Goal: Find specific page/section: Find specific page/section

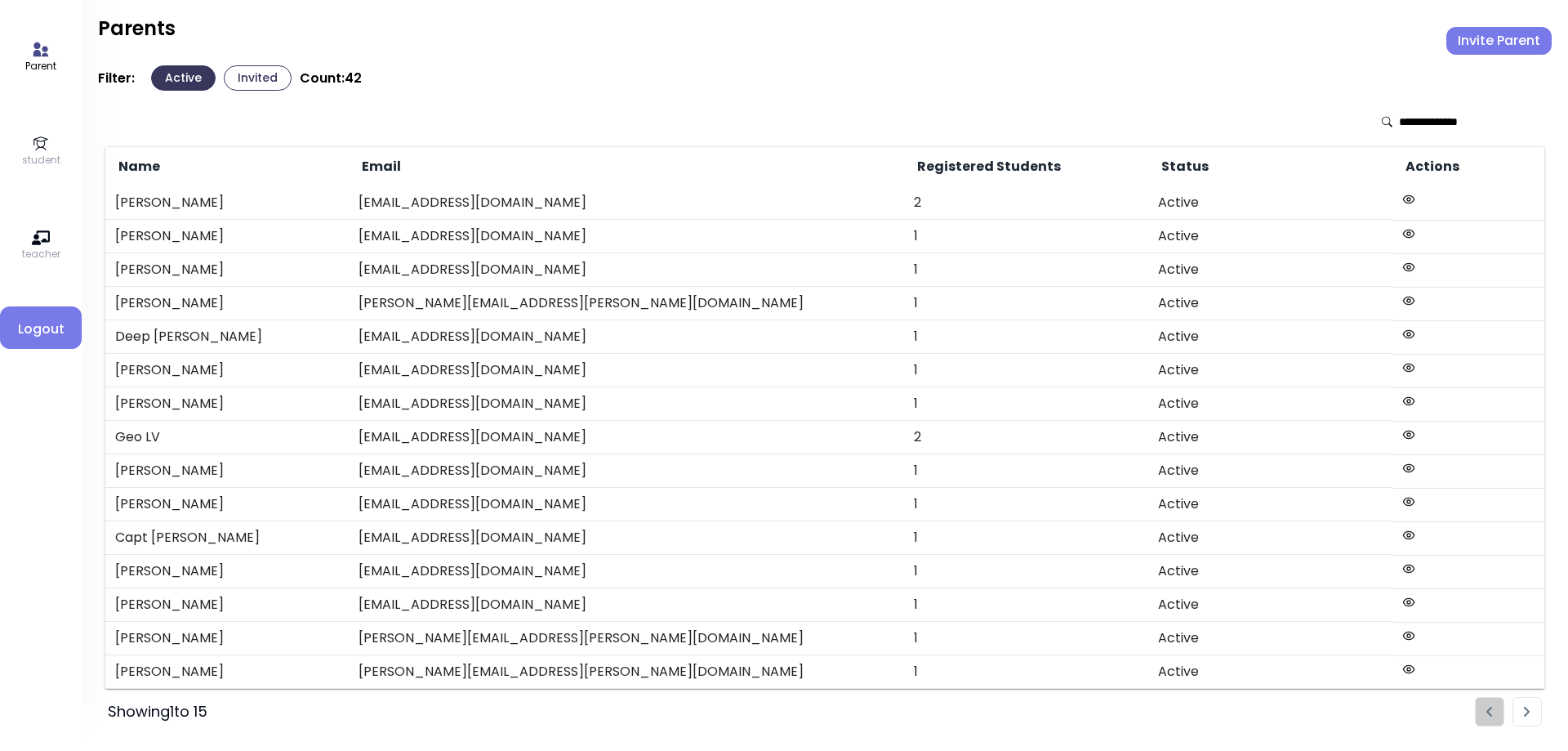
click at [43, 145] on icon at bounding box center [40, 143] width 18 height 18
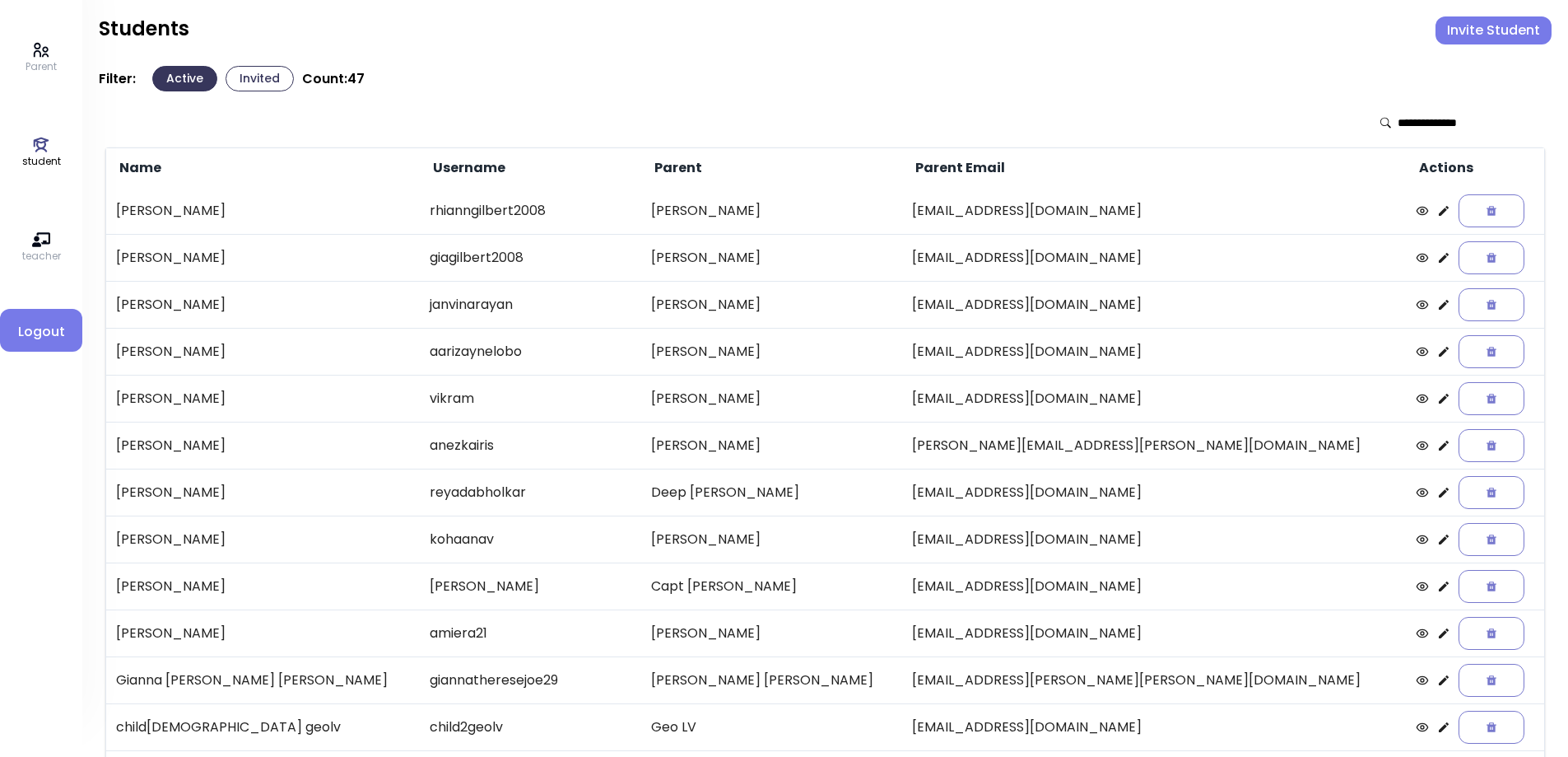
click at [1439, 353] on icon at bounding box center [1443, 351] width 10 height 10
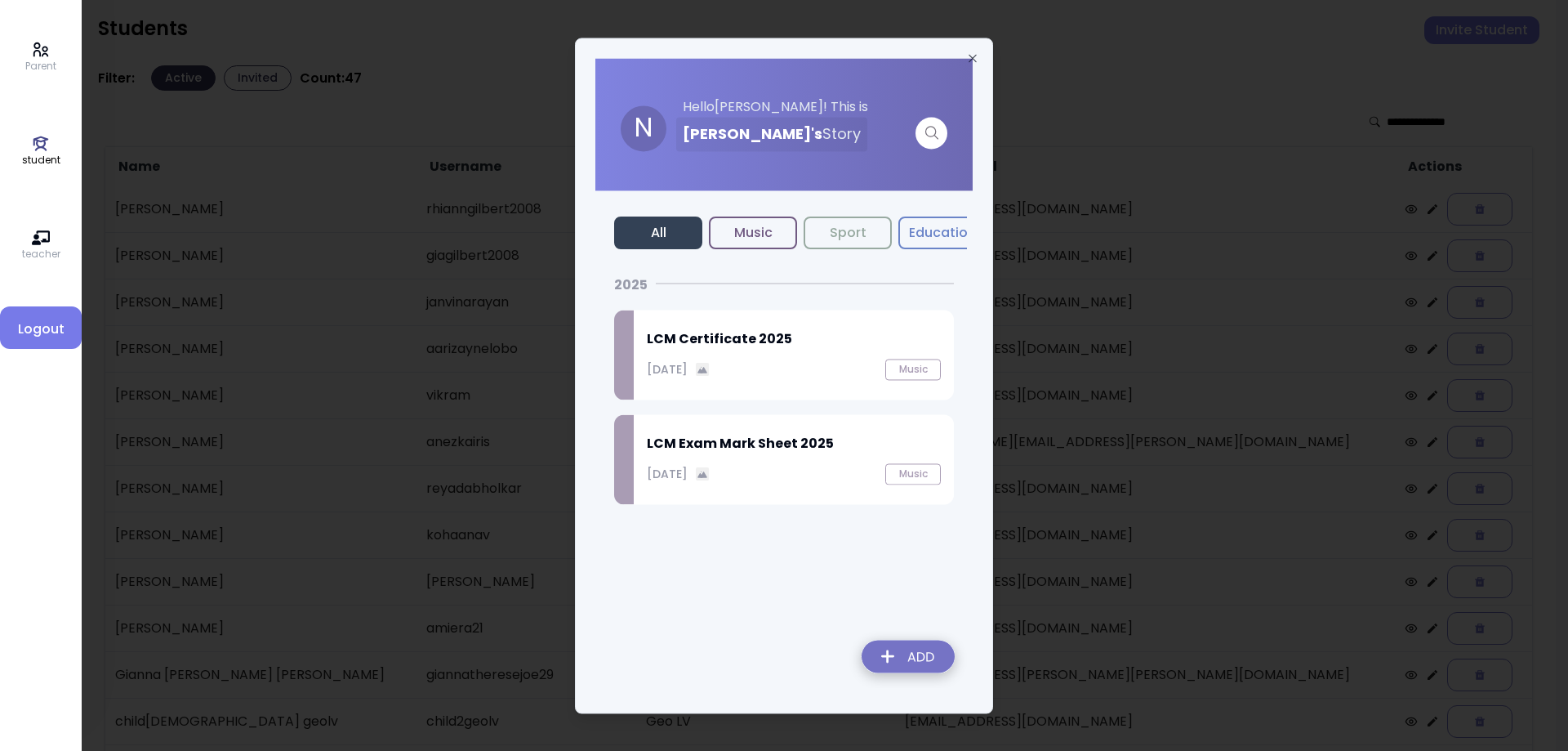
click at [780, 357] on div "LCM Certificate 2025 September 27, 2025 Music" at bounding box center [793, 354] width 320 height 90
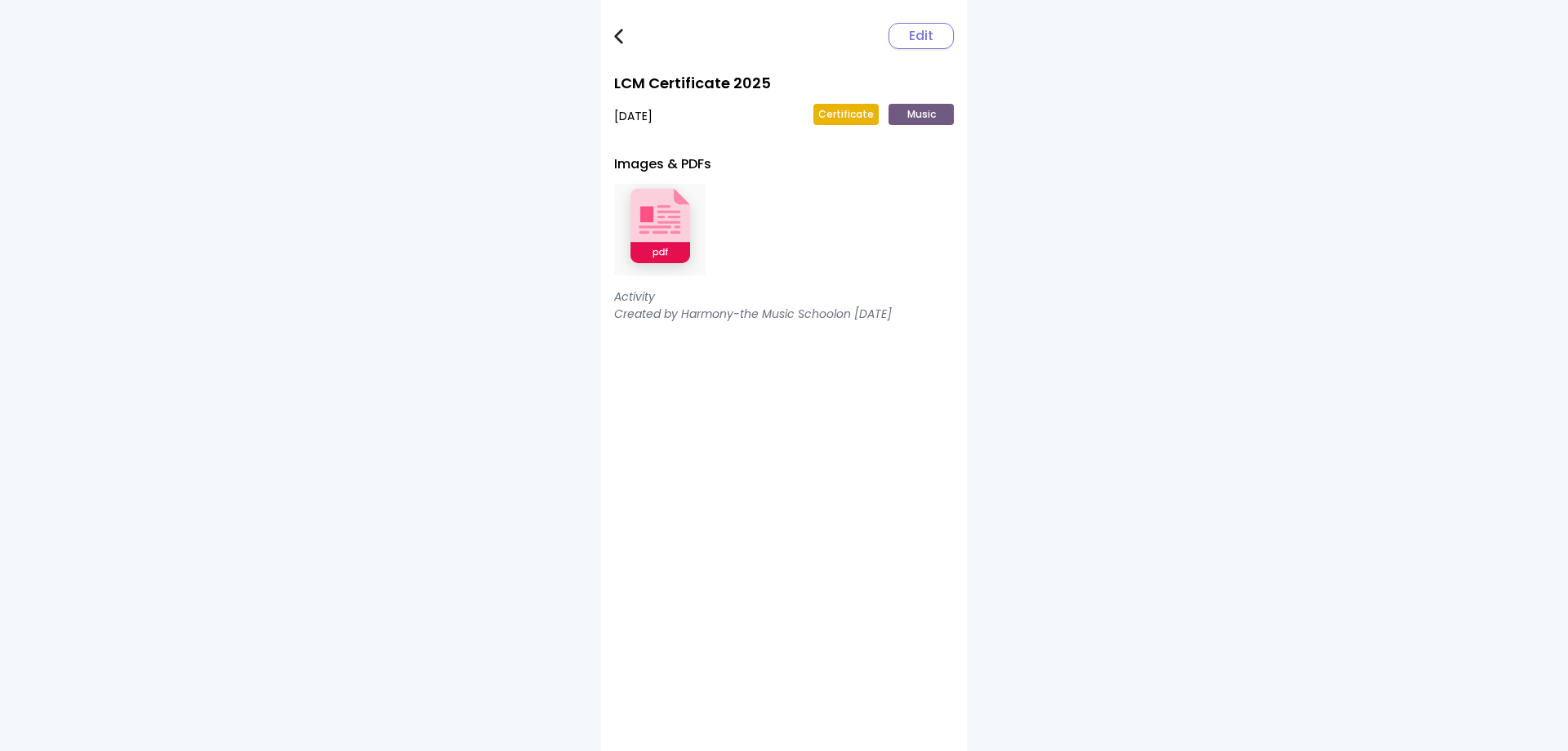
click at [675, 236] on img at bounding box center [659, 230] width 91 height 107
click at [621, 40] on img at bounding box center [619, 36] width 9 height 16
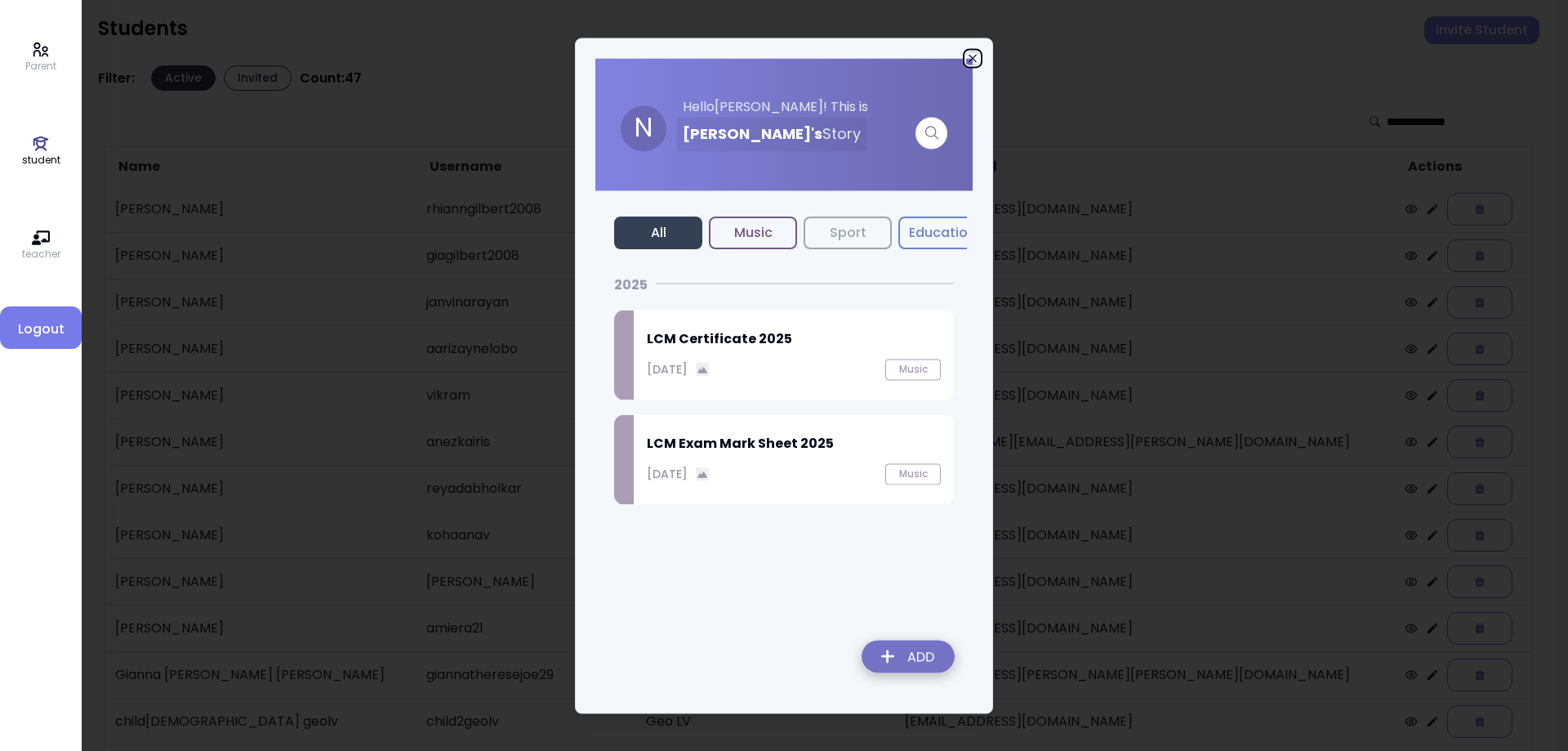
click at [971, 58] on icon "button" at bounding box center [972, 58] width 13 height 13
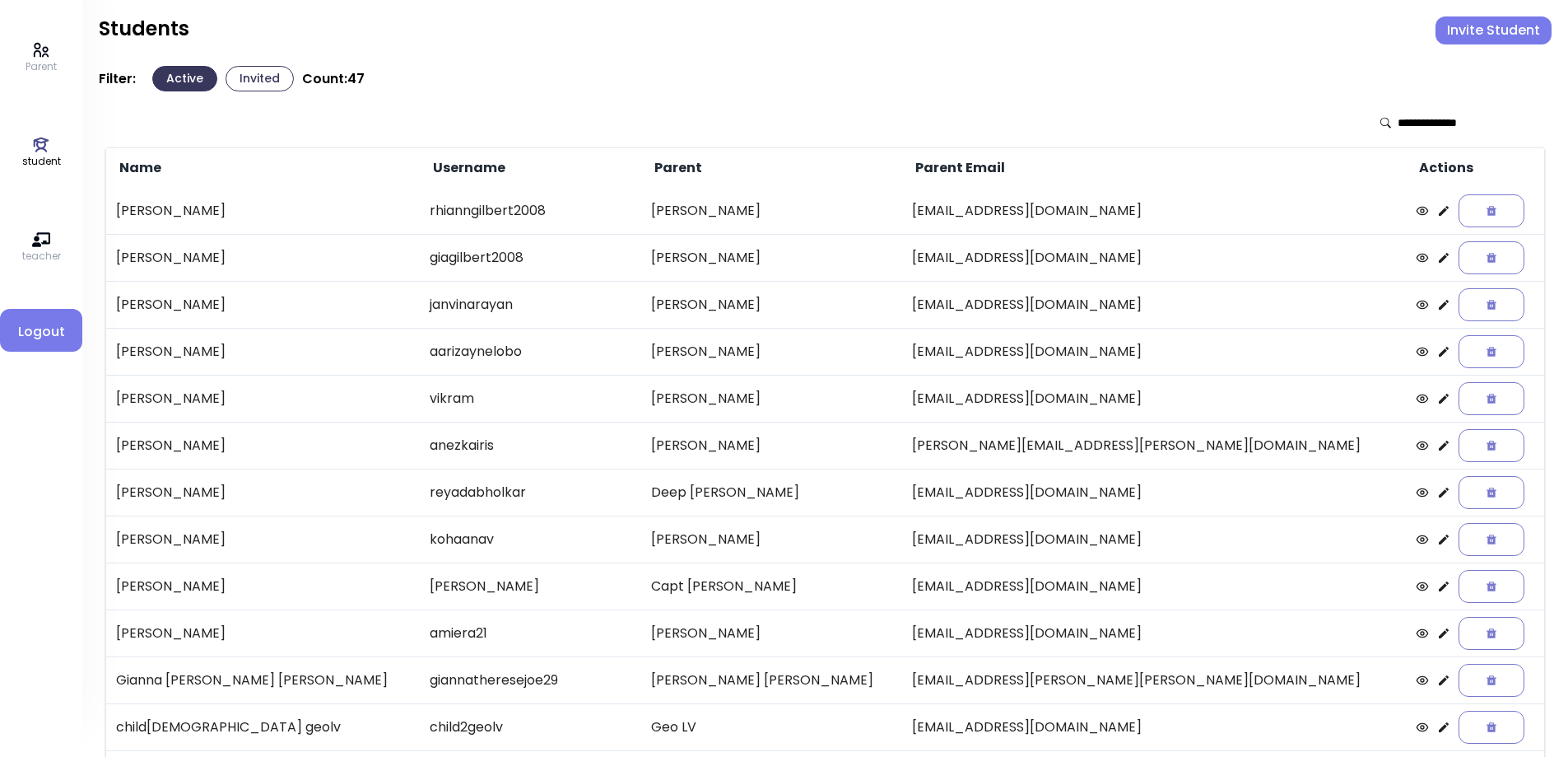
click at [255, 79] on button "Invited" at bounding box center [259, 78] width 68 height 25
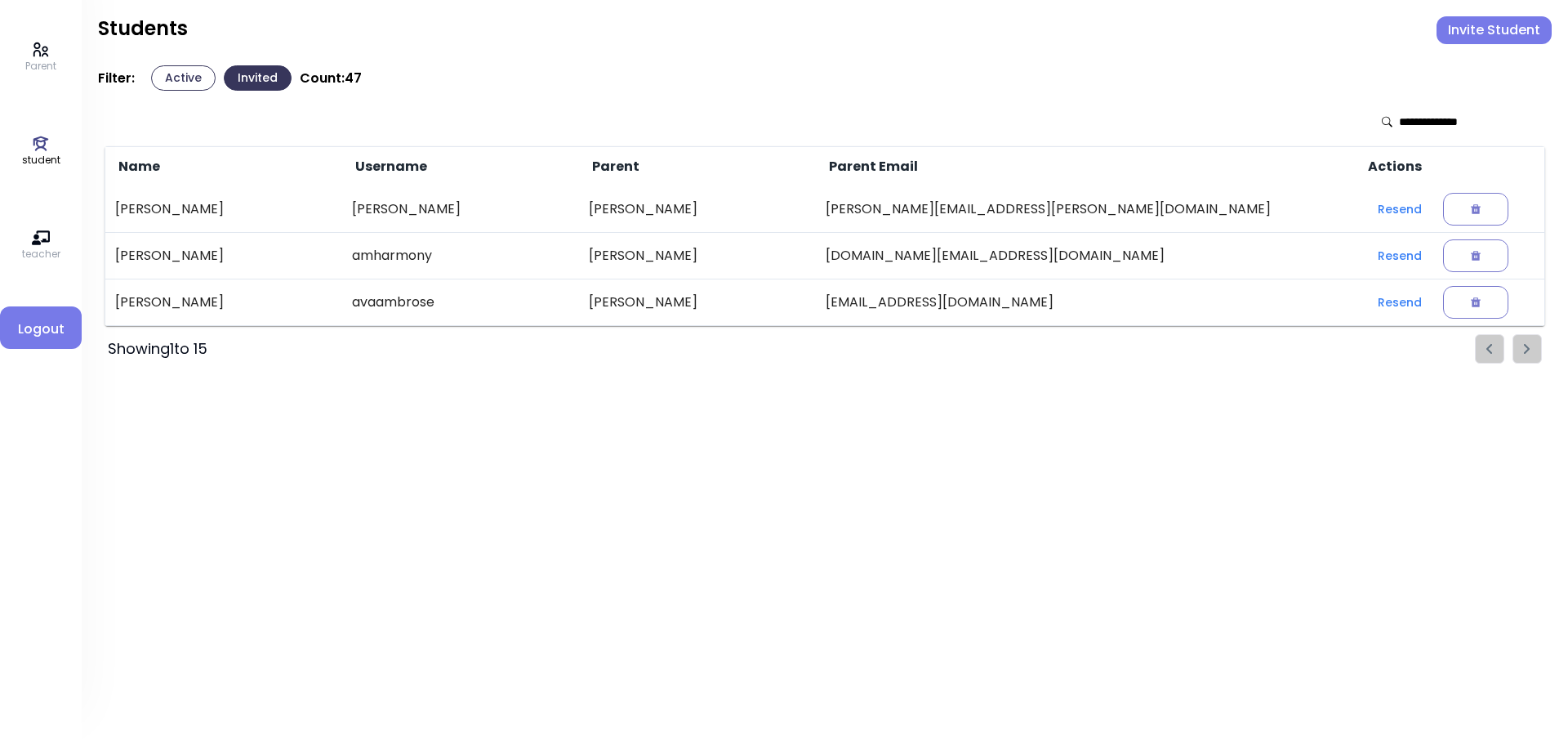
click at [174, 82] on button "Active" at bounding box center [184, 78] width 65 height 25
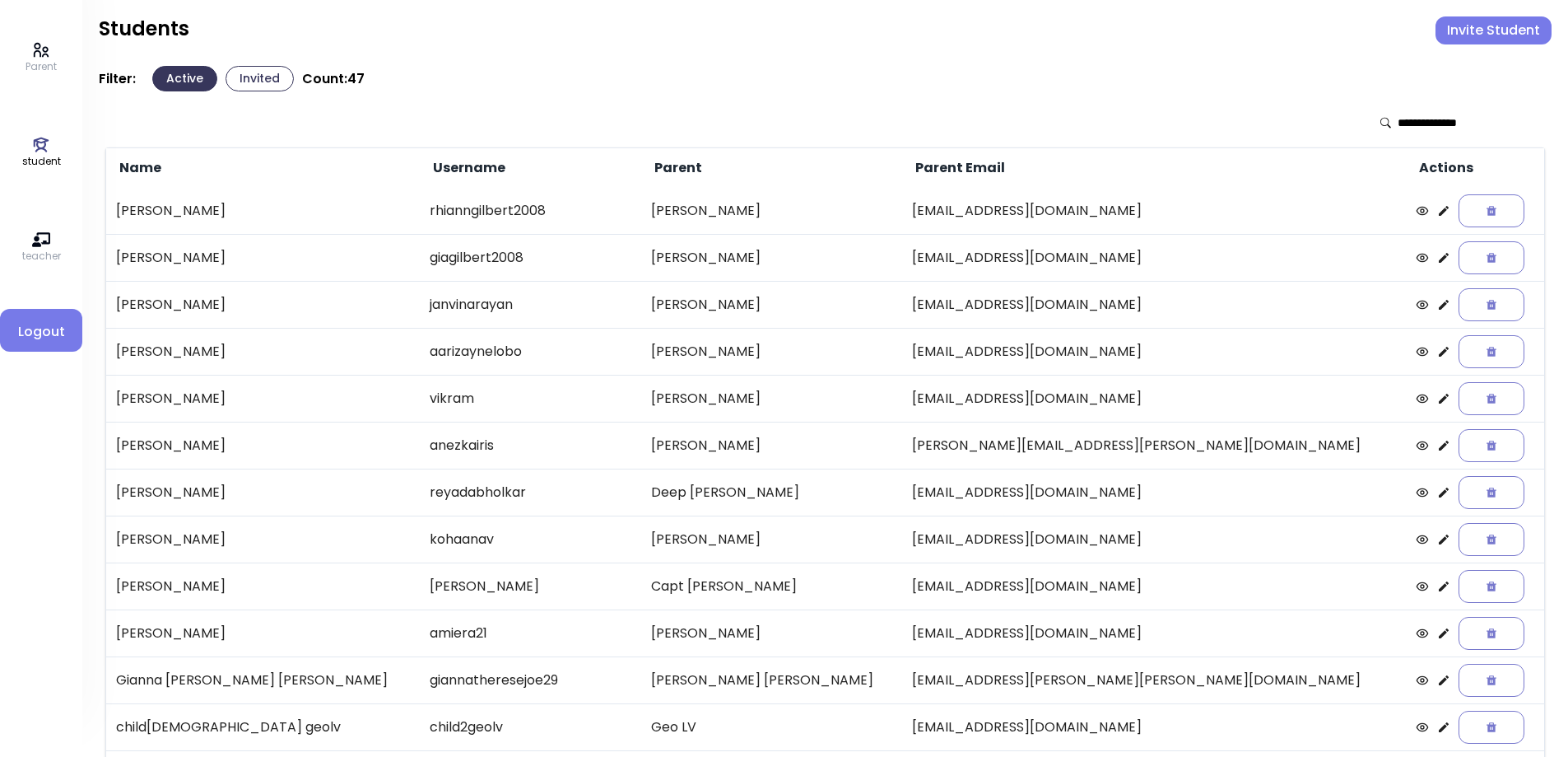
click at [43, 61] on p "Parent" at bounding box center [41, 67] width 32 height 15
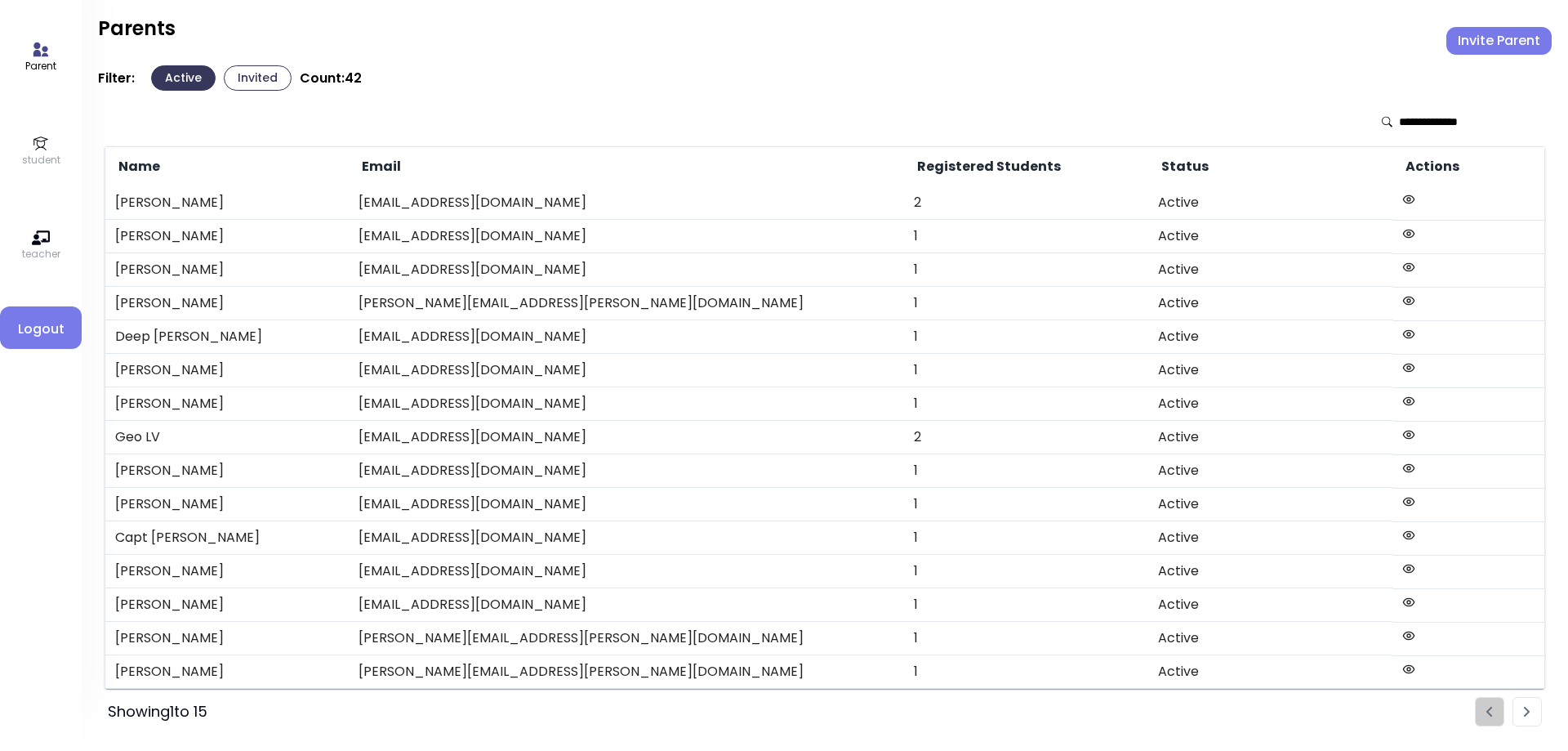
click at [265, 86] on button "Invited" at bounding box center [257, 78] width 67 height 25
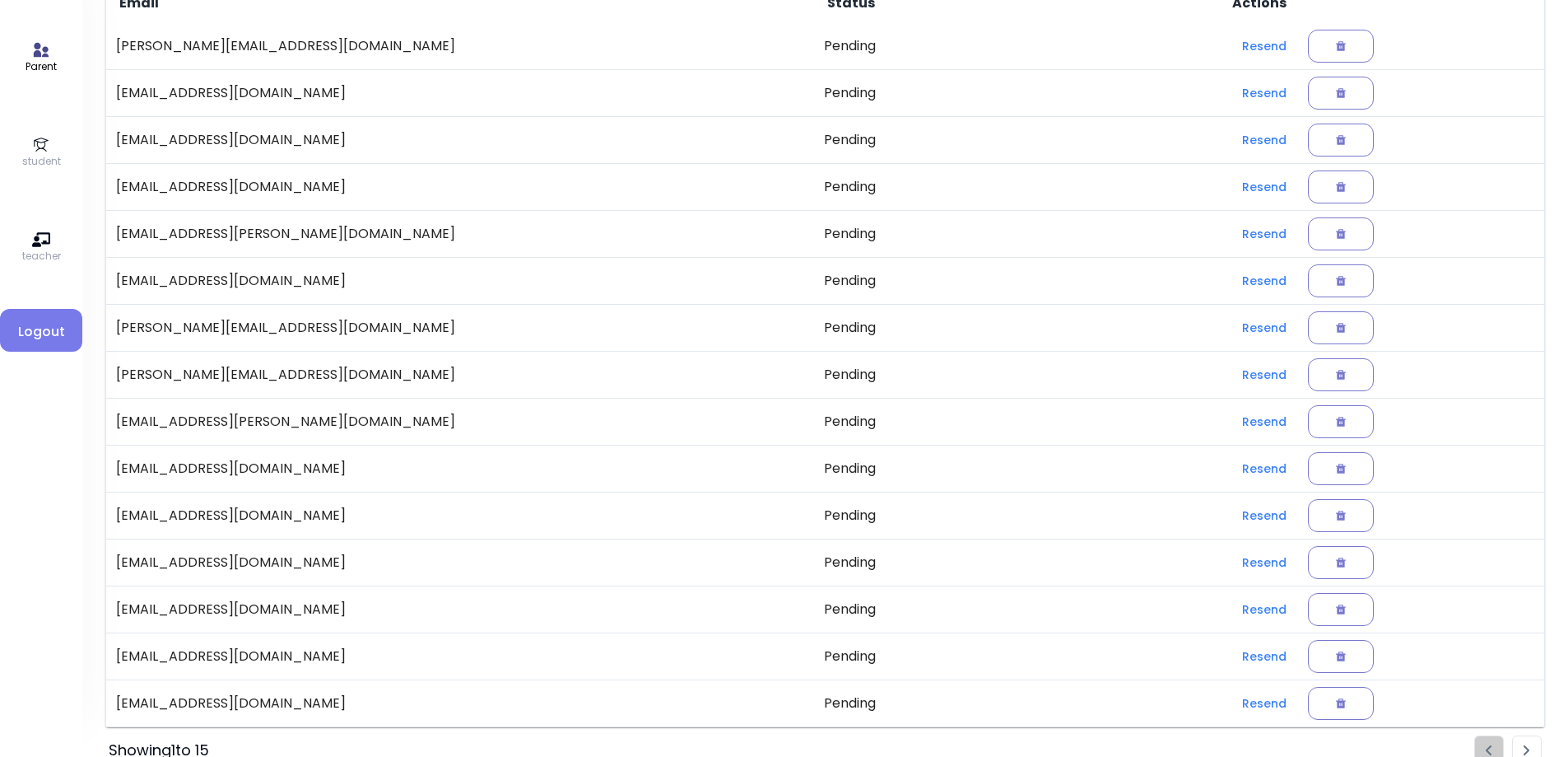
scroll to position [189, 0]
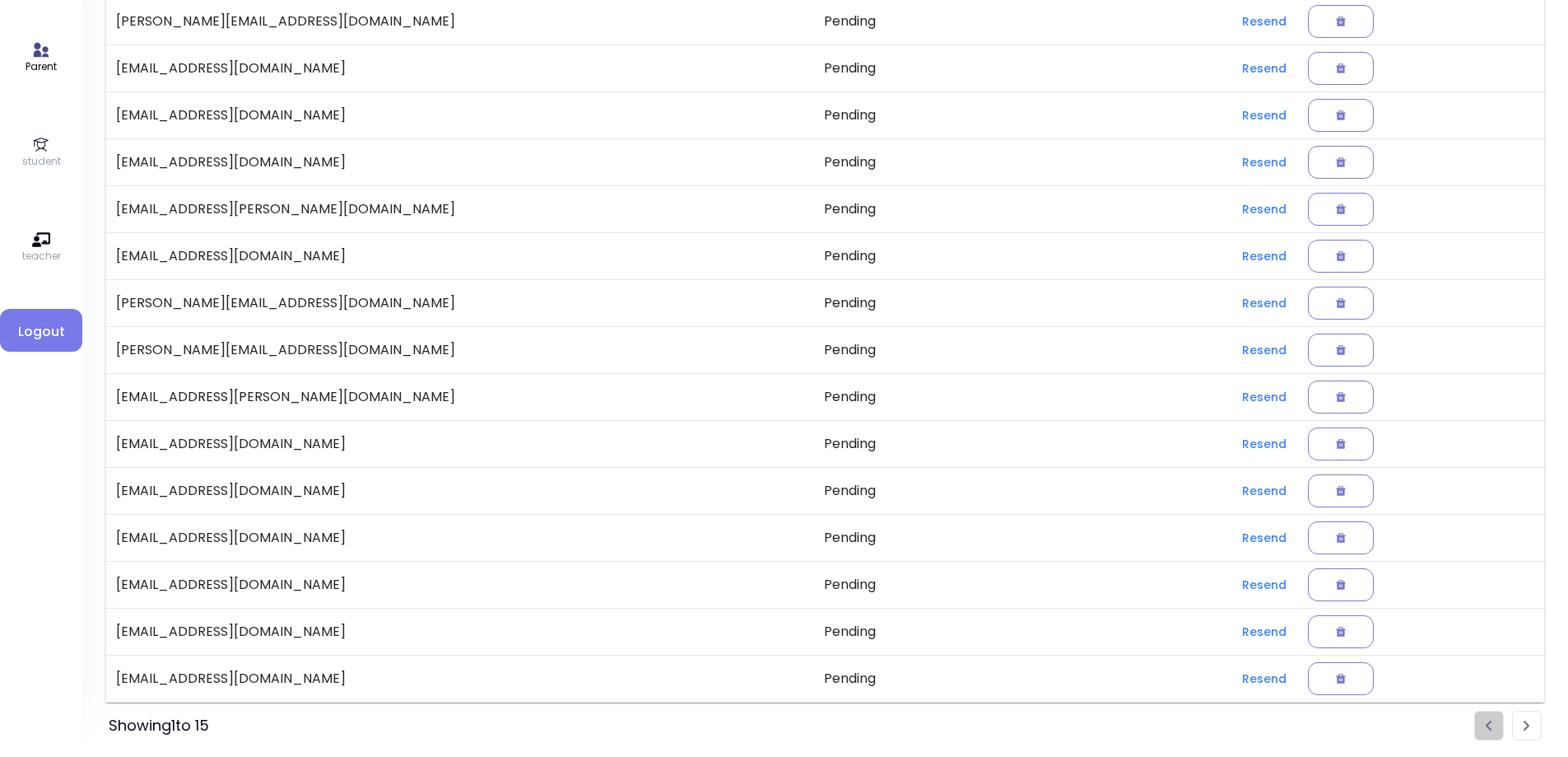
click at [1527, 729] on img "Pagination" at bounding box center [1526, 725] width 7 height 10
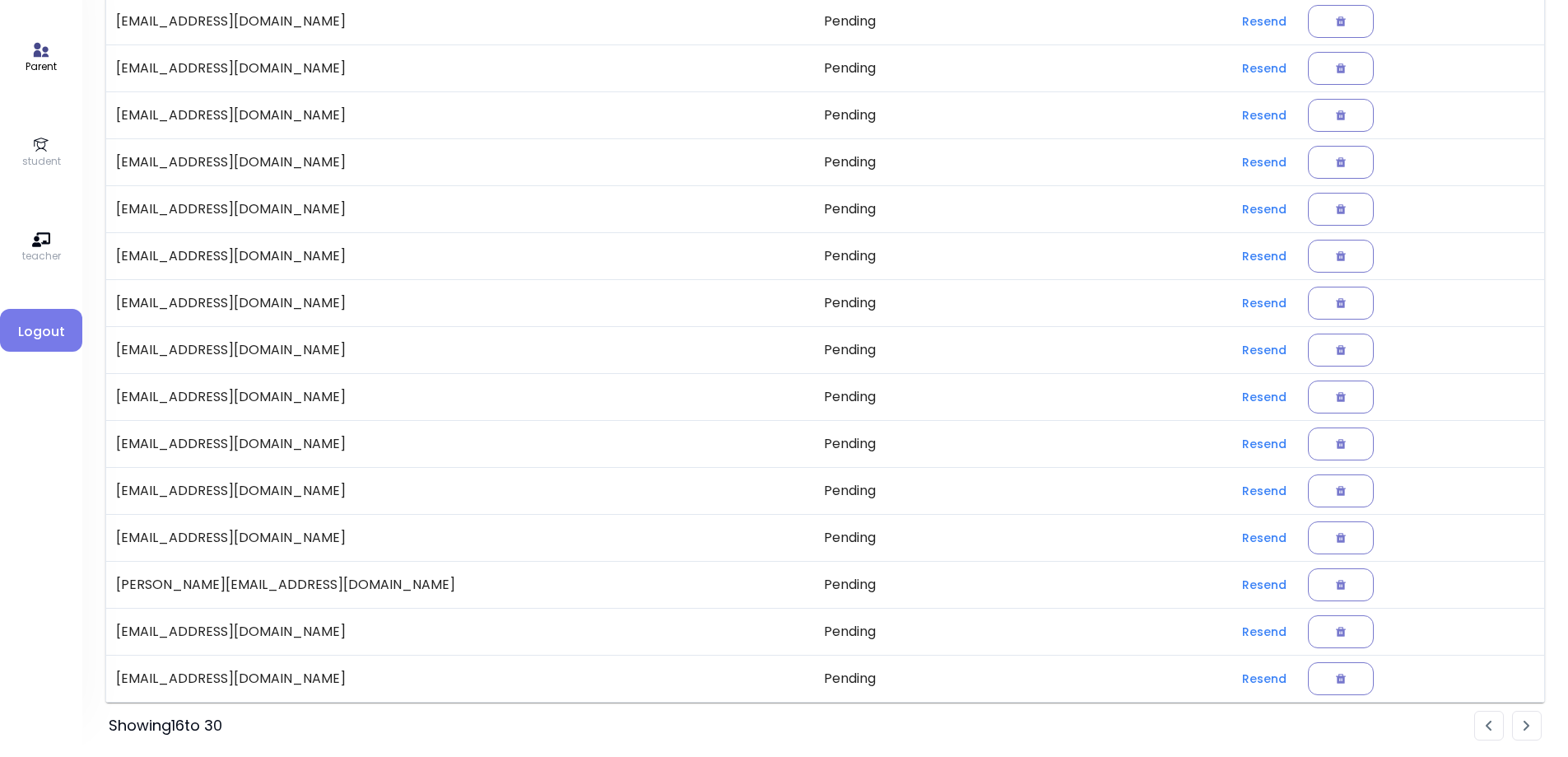
click at [1523, 724] on img "Pagination" at bounding box center [1526, 725] width 7 height 10
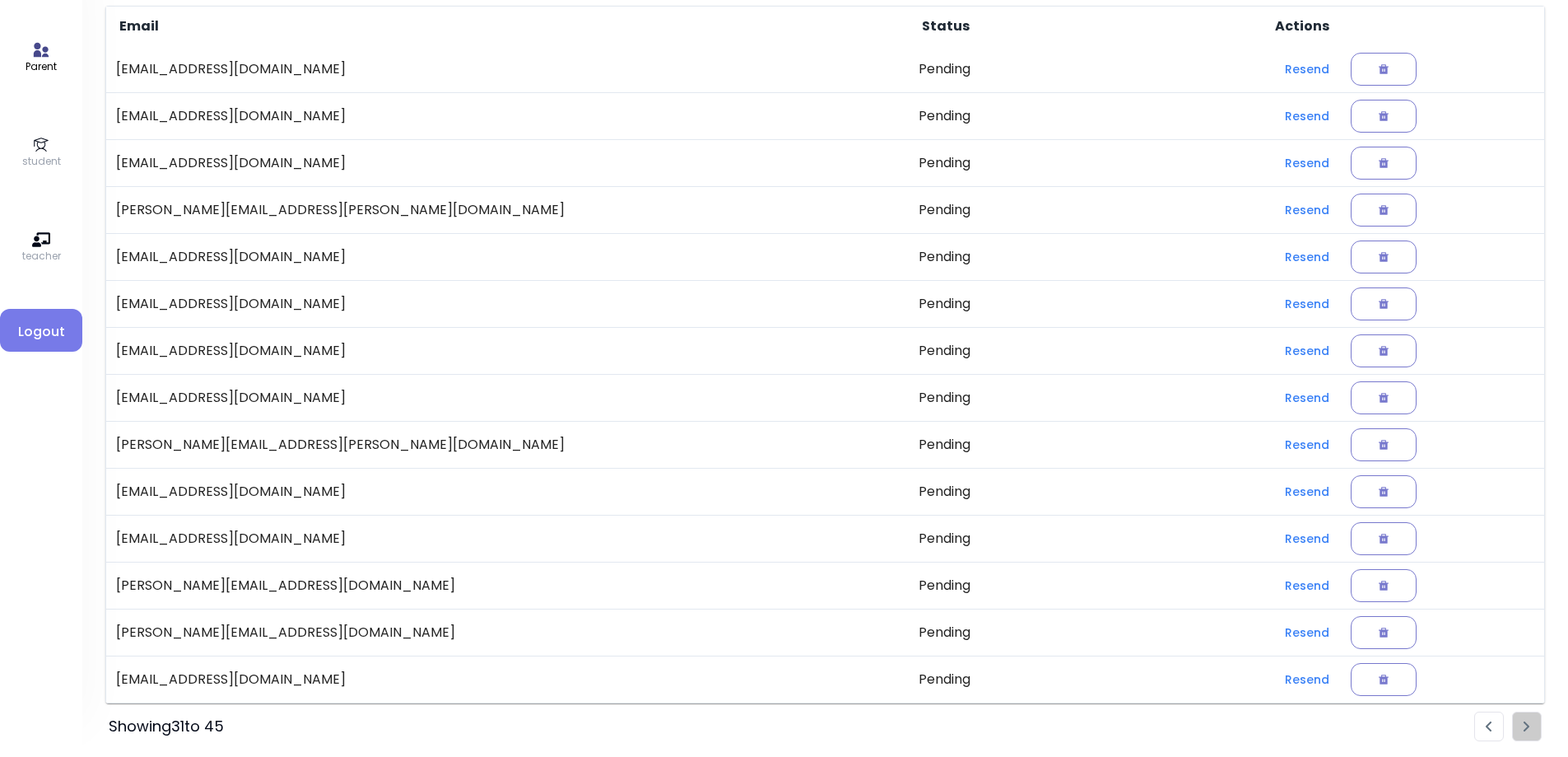
scroll to position [142, 0]
click at [1534, 725] on ul "Pagination" at bounding box center [1508, 725] width 68 height 30
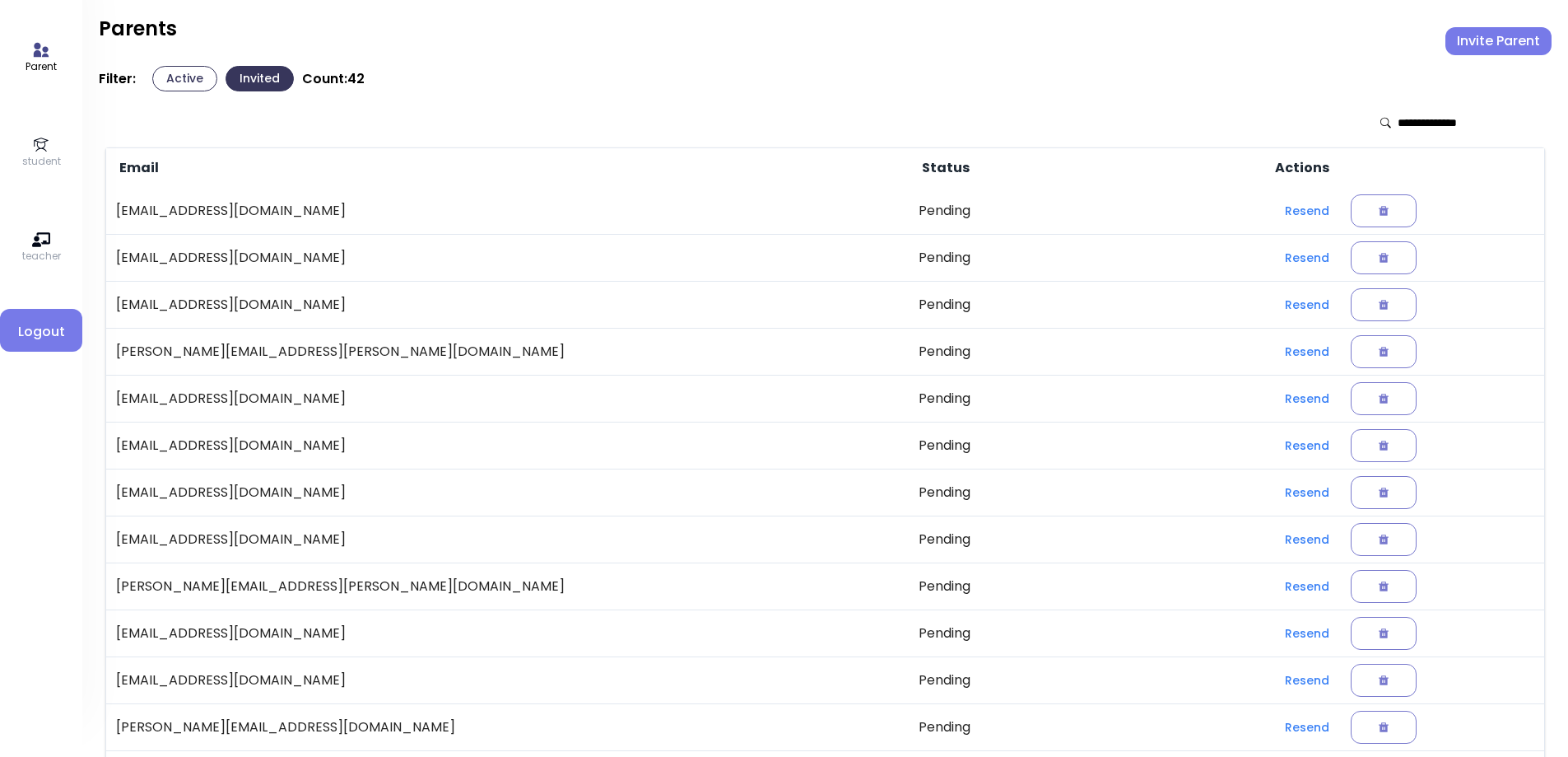
click at [54, 155] on p "student" at bounding box center [42, 161] width 39 height 15
